Goal: Information Seeking & Learning: Learn about a topic

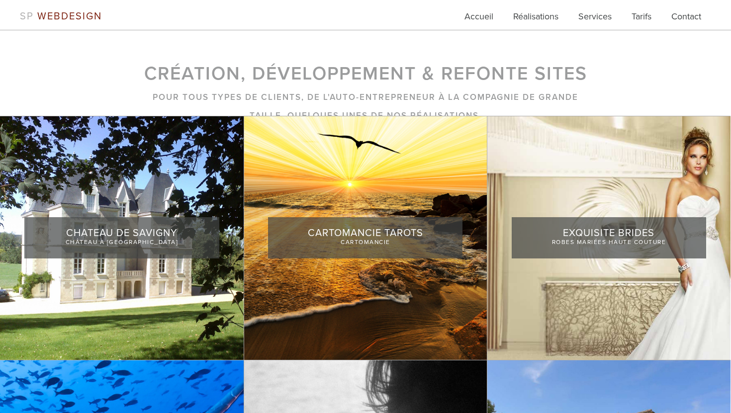
scroll to position [122, 0]
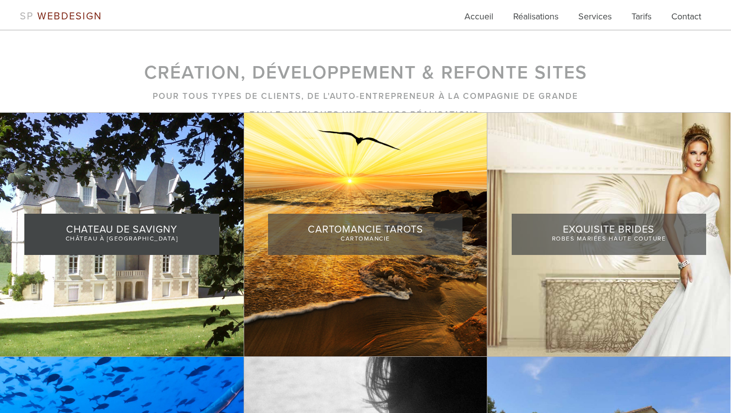
click at [191, 203] on link at bounding box center [122, 235] width 244 height 244
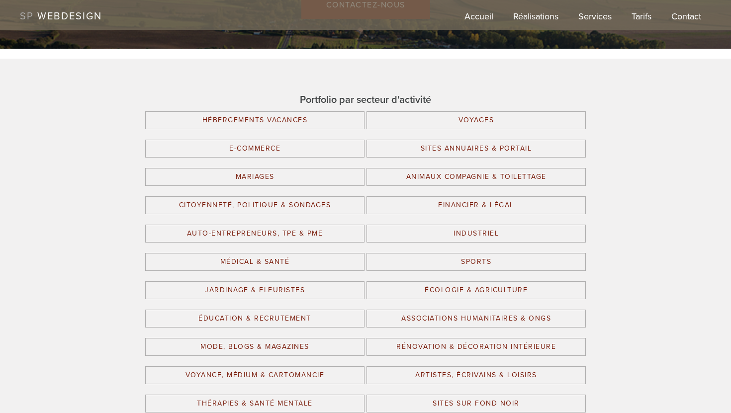
scroll to position [1910, 0]
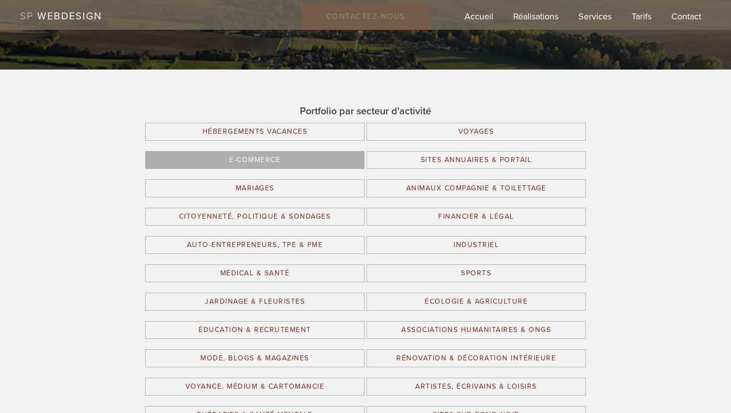
click at [256, 156] on link "E-commerce" at bounding box center [254, 160] width 219 height 18
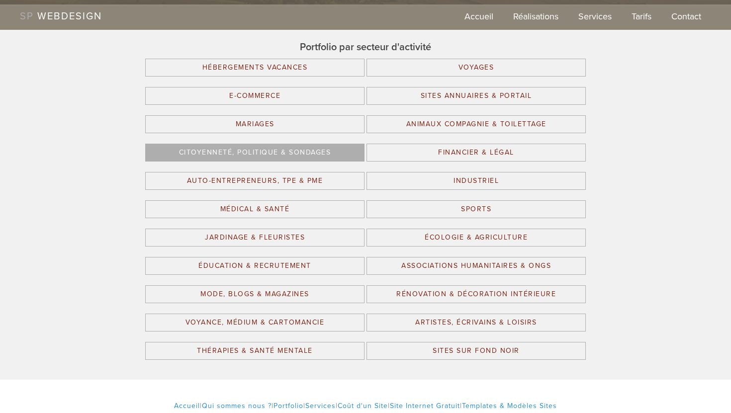
scroll to position [1976, 0]
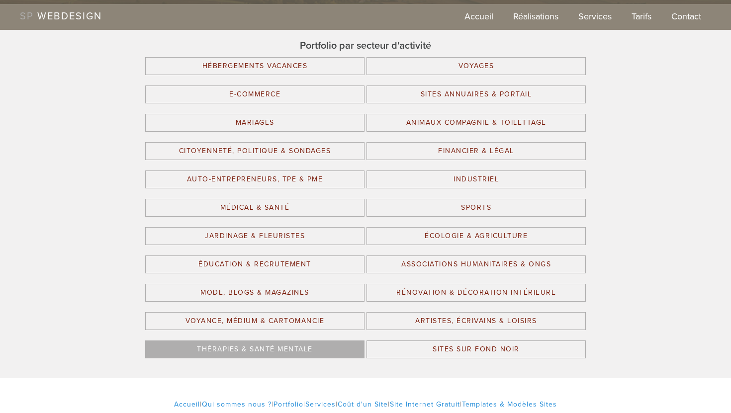
click at [224, 342] on link "Thérapies & Santé Mentale" at bounding box center [254, 350] width 219 height 18
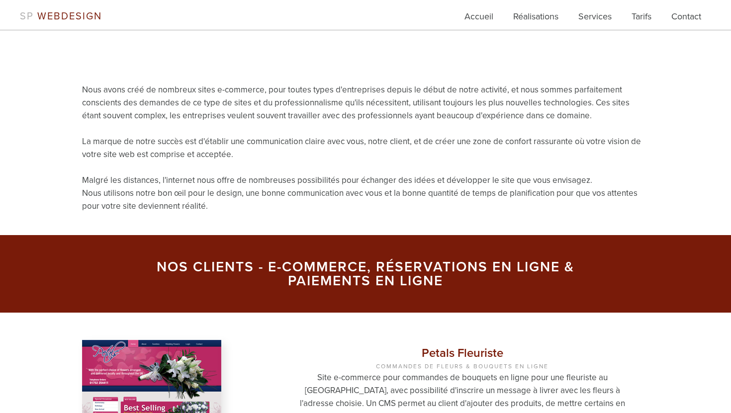
scroll to position [229, 0]
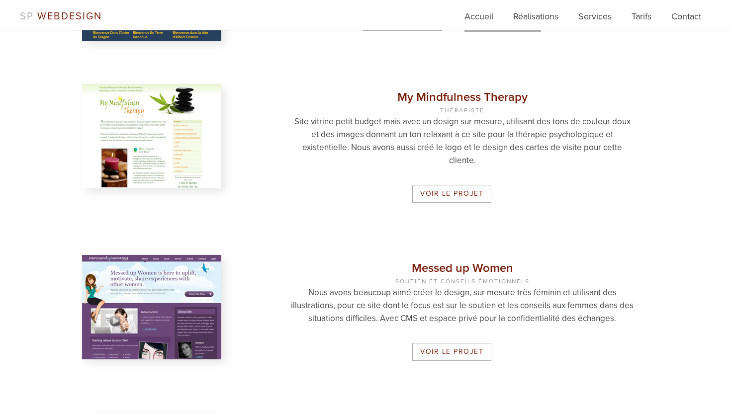
scroll to position [956, 0]
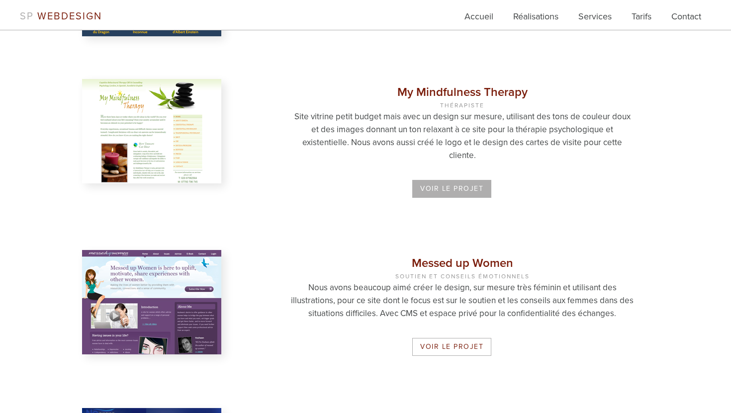
click at [445, 187] on link "Voir le projet" at bounding box center [451, 189] width 79 height 18
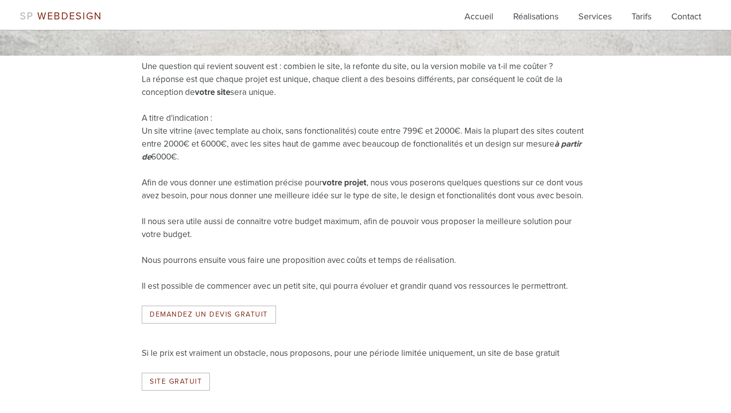
scroll to position [487, 0]
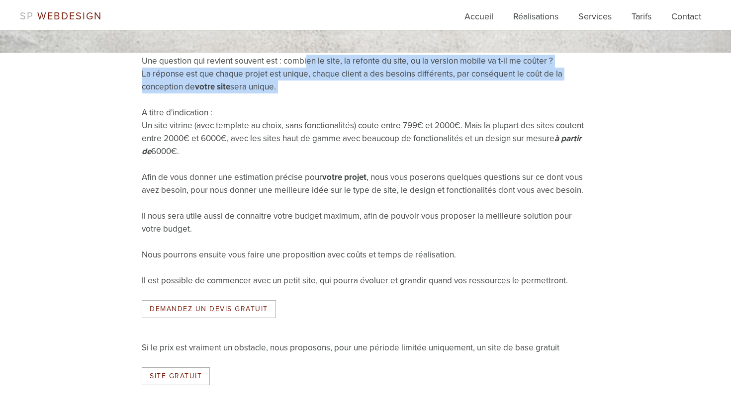
drag, startPoint x: 306, startPoint y: 73, endPoint x: 306, endPoint y: 116, distance: 42.8
click at [306, 116] on div "Une question qui revient souvent est : combien le site, la refonte du site, ou …" at bounding box center [366, 225] width 478 height 341
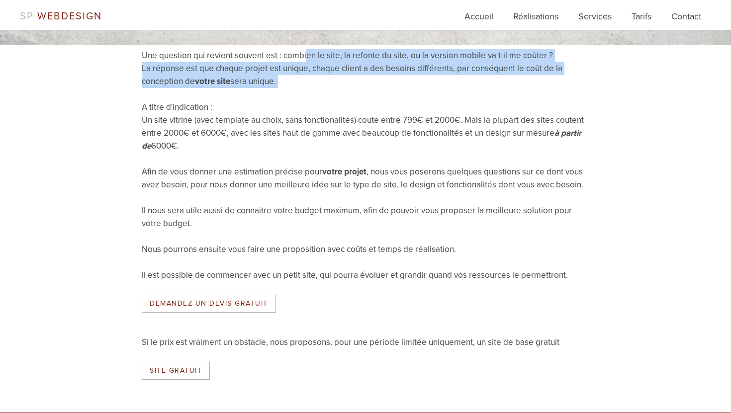
scroll to position [498, 0]
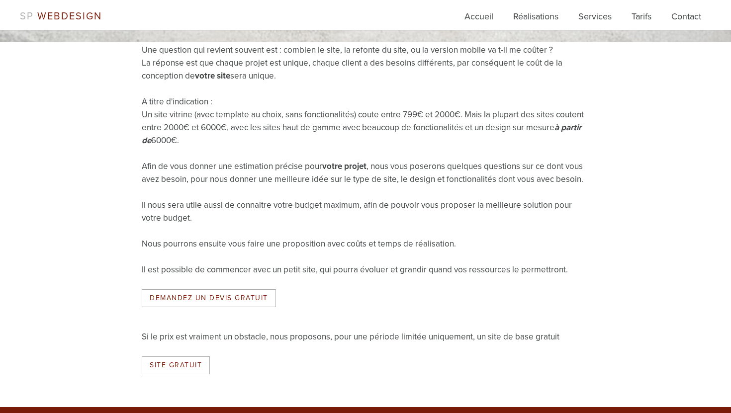
click at [154, 125] on p "A titre d'indication : Un site vitrine (avec template au choix, sans fonctional…" at bounding box center [366, 122] width 448 height 52
drag, startPoint x: 144, startPoint y: 132, endPoint x: 326, endPoint y: 162, distance: 183.9
click at [326, 147] on p "A titre d'indication : Un site vitrine (avec template au choix, sans fonctional…" at bounding box center [366, 122] width 448 height 52
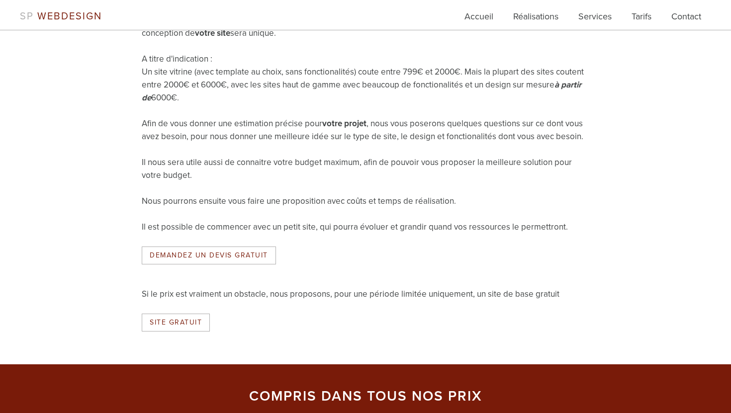
scroll to position [544, 0]
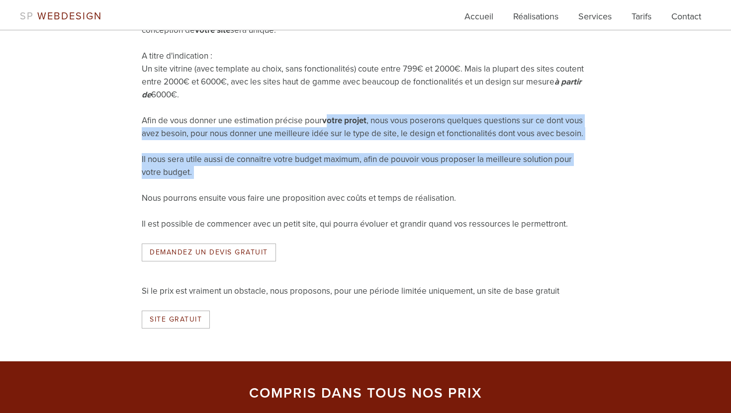
drag, startPoint x: 330, startPoint y: 135, endPoint x: 313, endPoint y: 205, distance: 71.8
click at [313, 205] on div "Une question qui revient souvent est : combien le site, la refonte du site, ou …" at bounding box center [366, 168] width 478 height 341
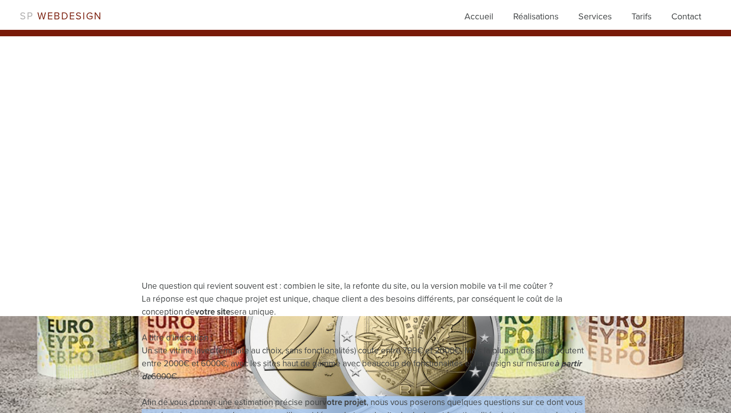
scroll to position [0, 0]
